Goal: Task Accomplishment & Management: Manage account settings

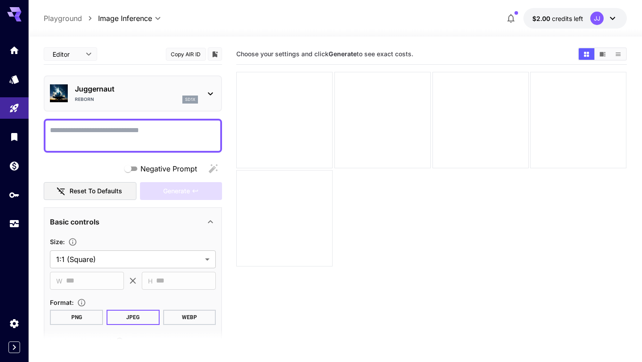
click at [11, 19] on icon at bounding box center [14, 14] width 14 height 14
click at [15, 15] on icon at bounding box center [17, 14] width 7 height 5
click at [15, 48] on icon "Home" at bounding box center [15, 48] width 9 height 8
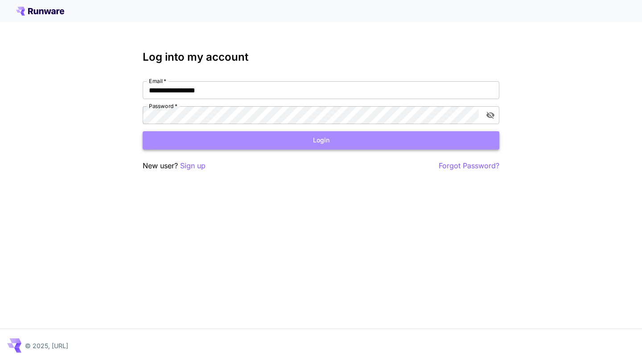
click at [206, 135] on button "Login" at bounding box center [321, 140] width 357 height 18
